Goal: Task Accomplishment & Management: Manage account settings

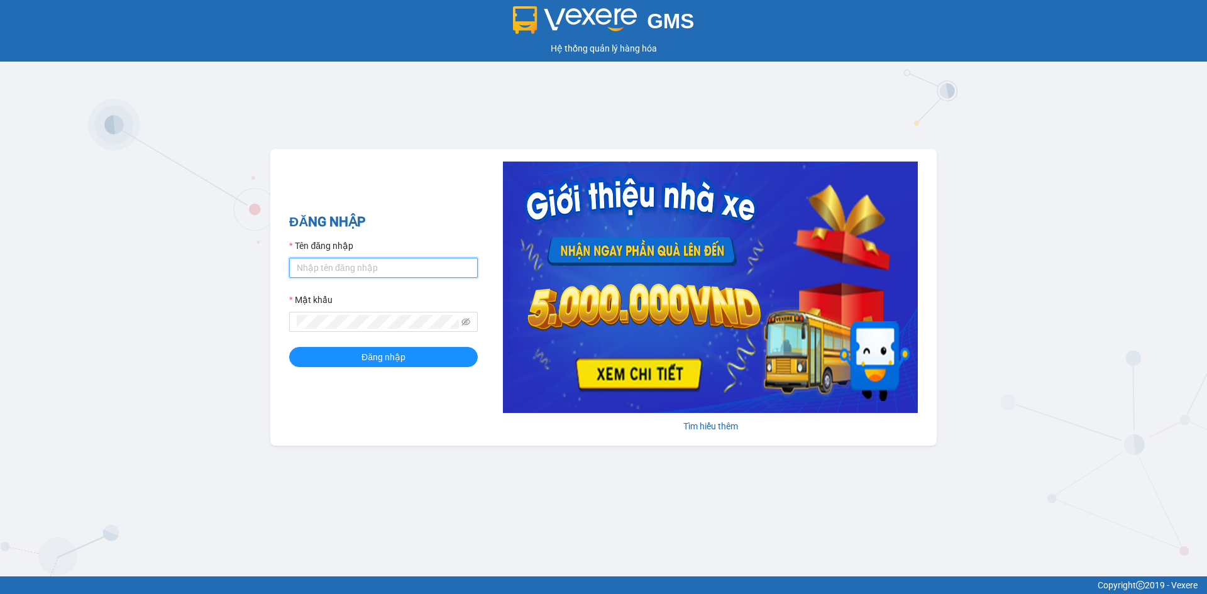
click at [354, 270] on input "Tên đăng nhập" at bounding box center [383, 268] width 189 height 20
type input "khanhvy.khanhphong"
click at [289, 347] on button "Đăng nhập" at bounding box center [383, 357] width 189 height 20
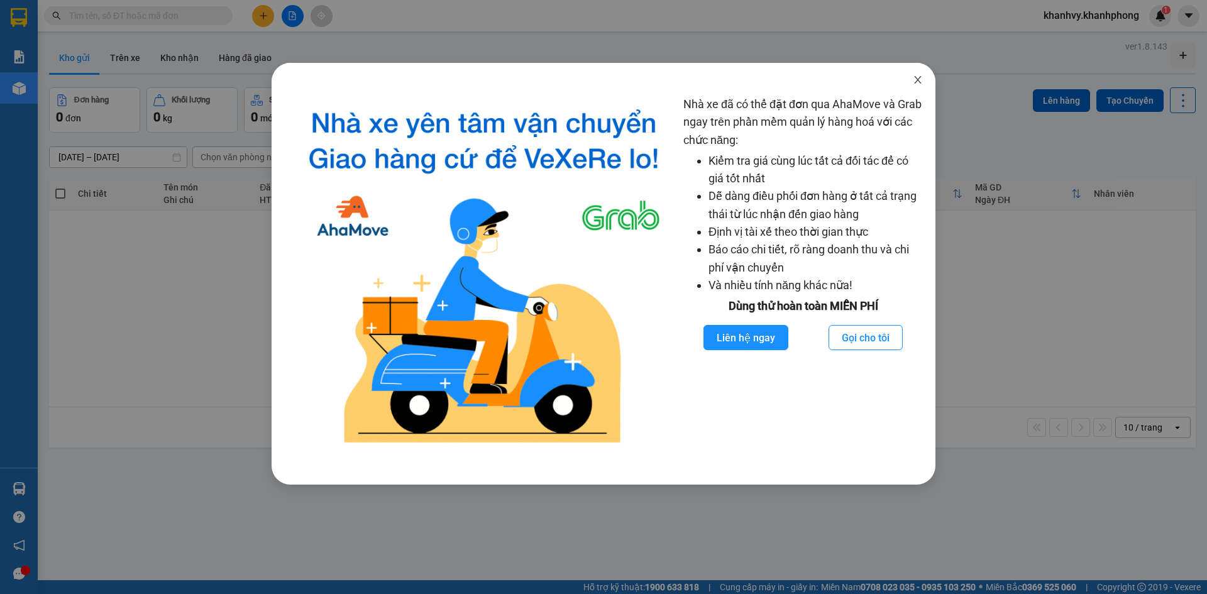
click at [918, 74] on span "Close" at bounding box center [917, 80] width 35 height 35
